Goal: Check status: Check status

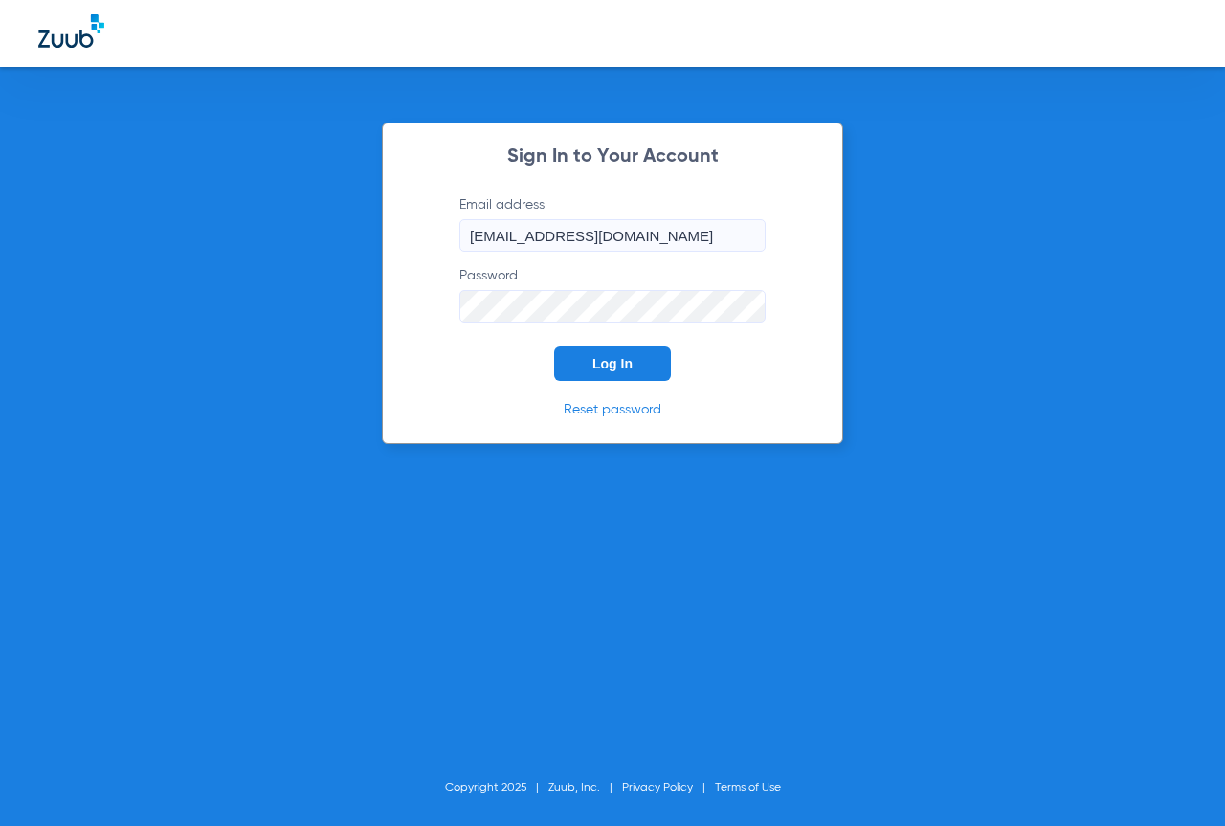
click at [646, 362] on button "Log In" at bounding box center [612, 364] width 117 height 34
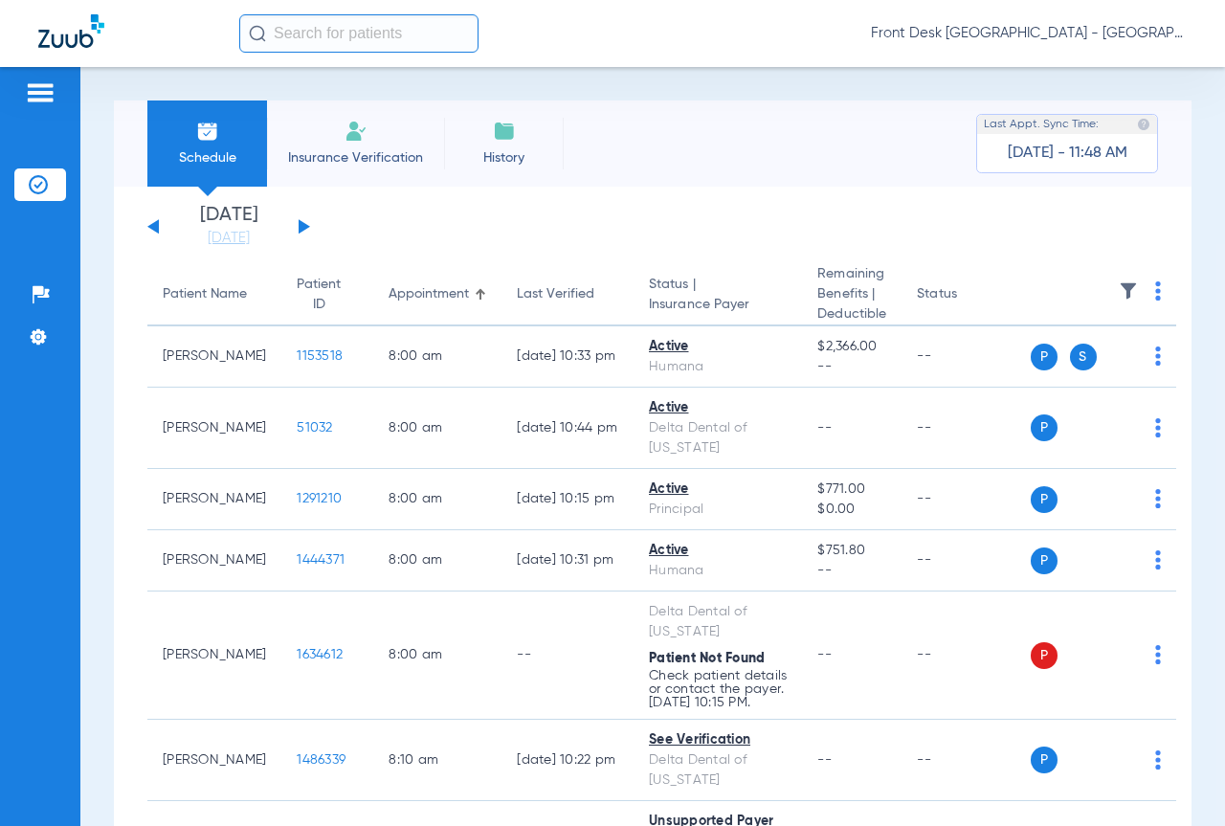
click at [303, 225] on button at bounding box center [304, 226] width 11 height 14
